Goal: Task Accomplishment & Management: Manage account settings

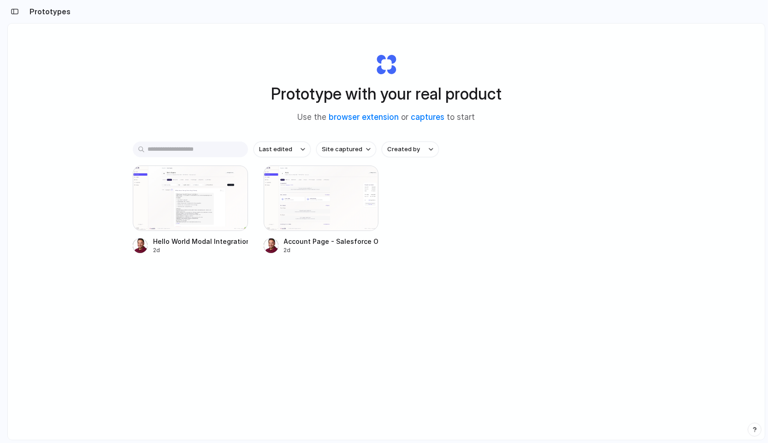
click at [40, 11] on h2 "Prototypes" at bounding box center [48, 11] width 45 height 11
click at [19, 16] on button "button" at bounding box center [14, 11] width 15 height 15
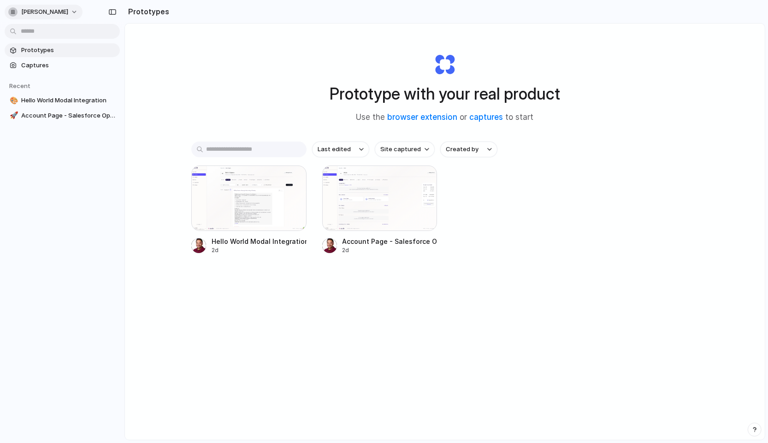
click at [68, 8] on span "[PERSON_NAME]" at bounding box center [44, 11] width 47 height 9
click at [57, 82] on li "Sign out" at bounding box center [44, 77] width 77 height 15
